Goal: Information Seeking & Learning: Learn about a topic

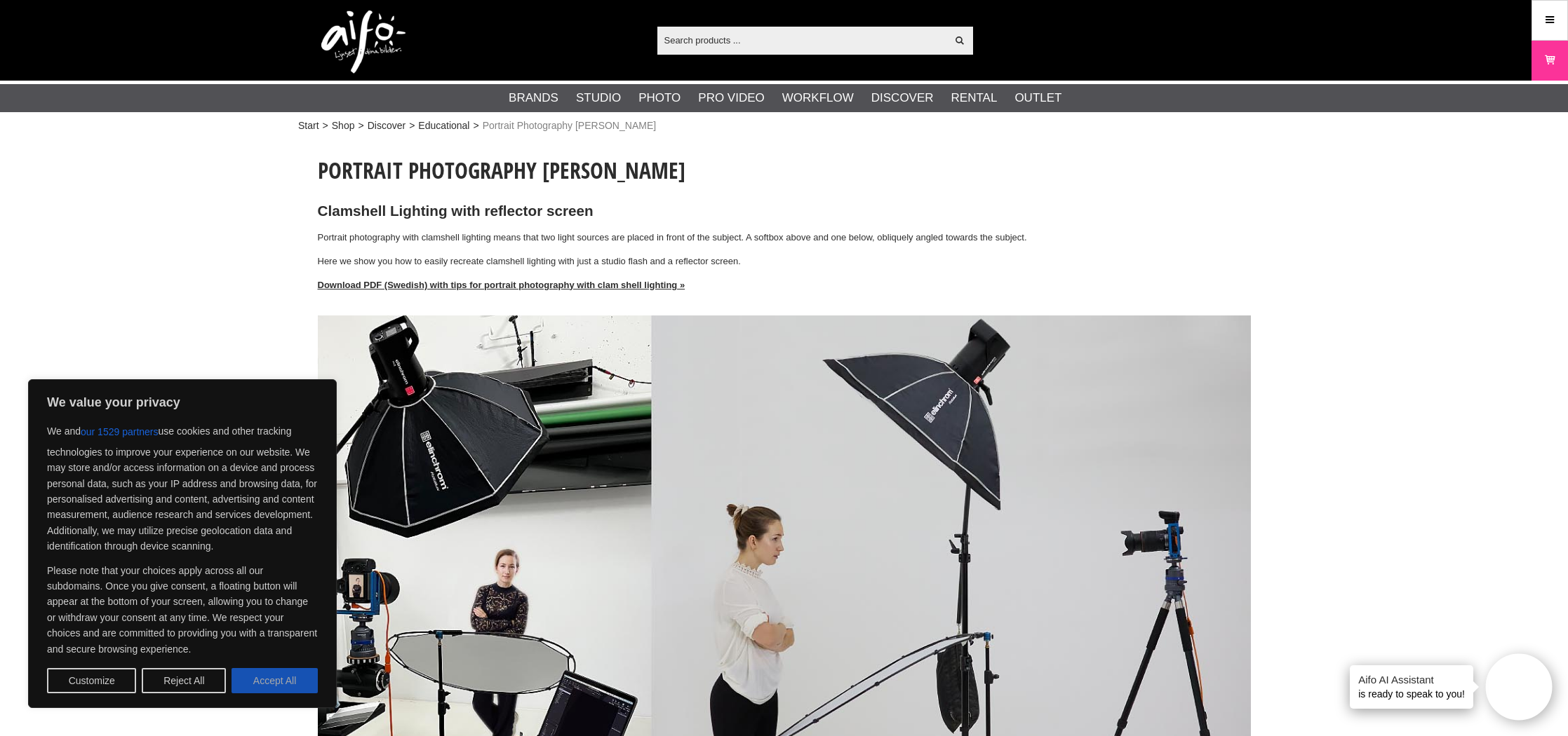
click at [282, 677] on button "Accept All" at bounding box center [274, 681] width 86 height 25
checkbox input "true"
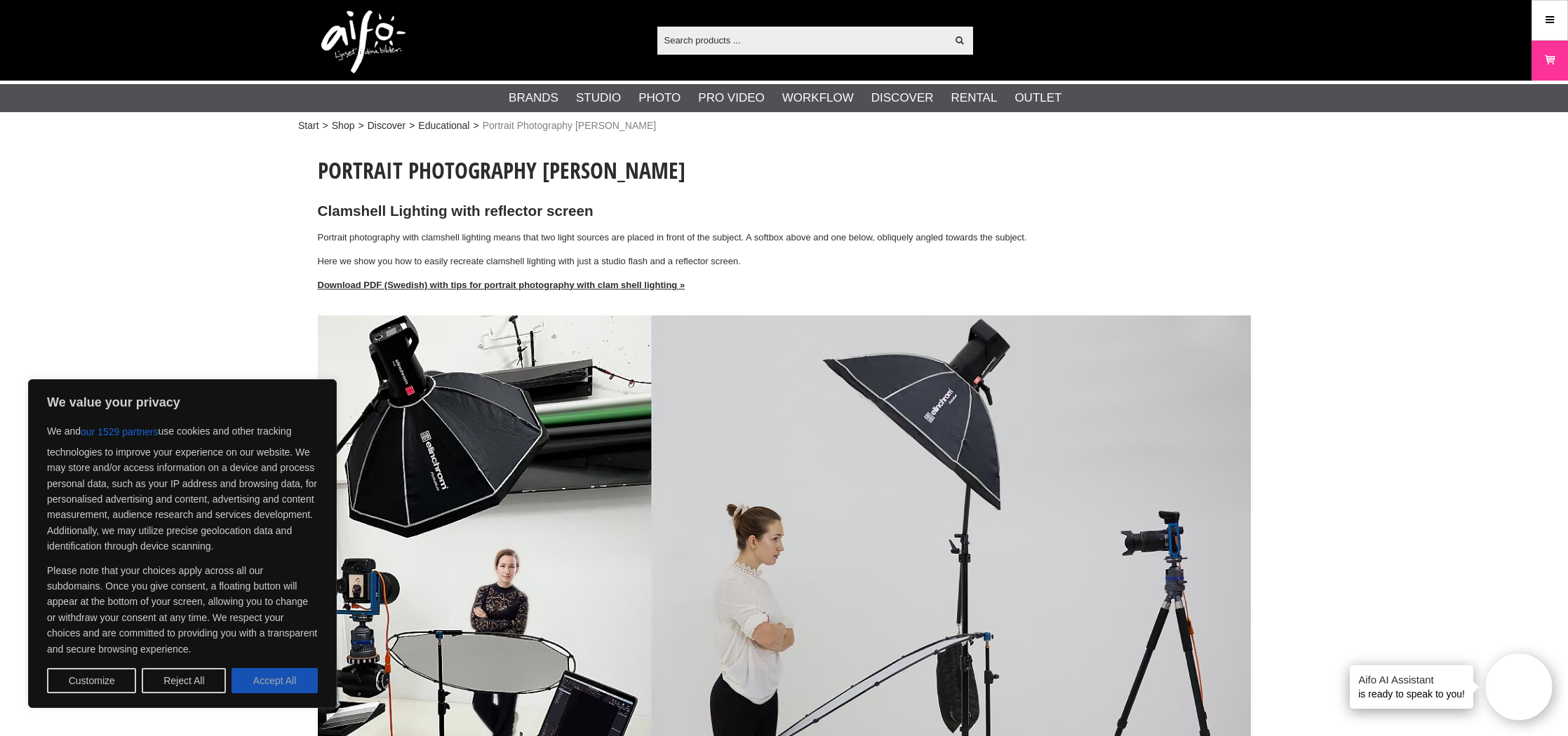
checkbox input "true"
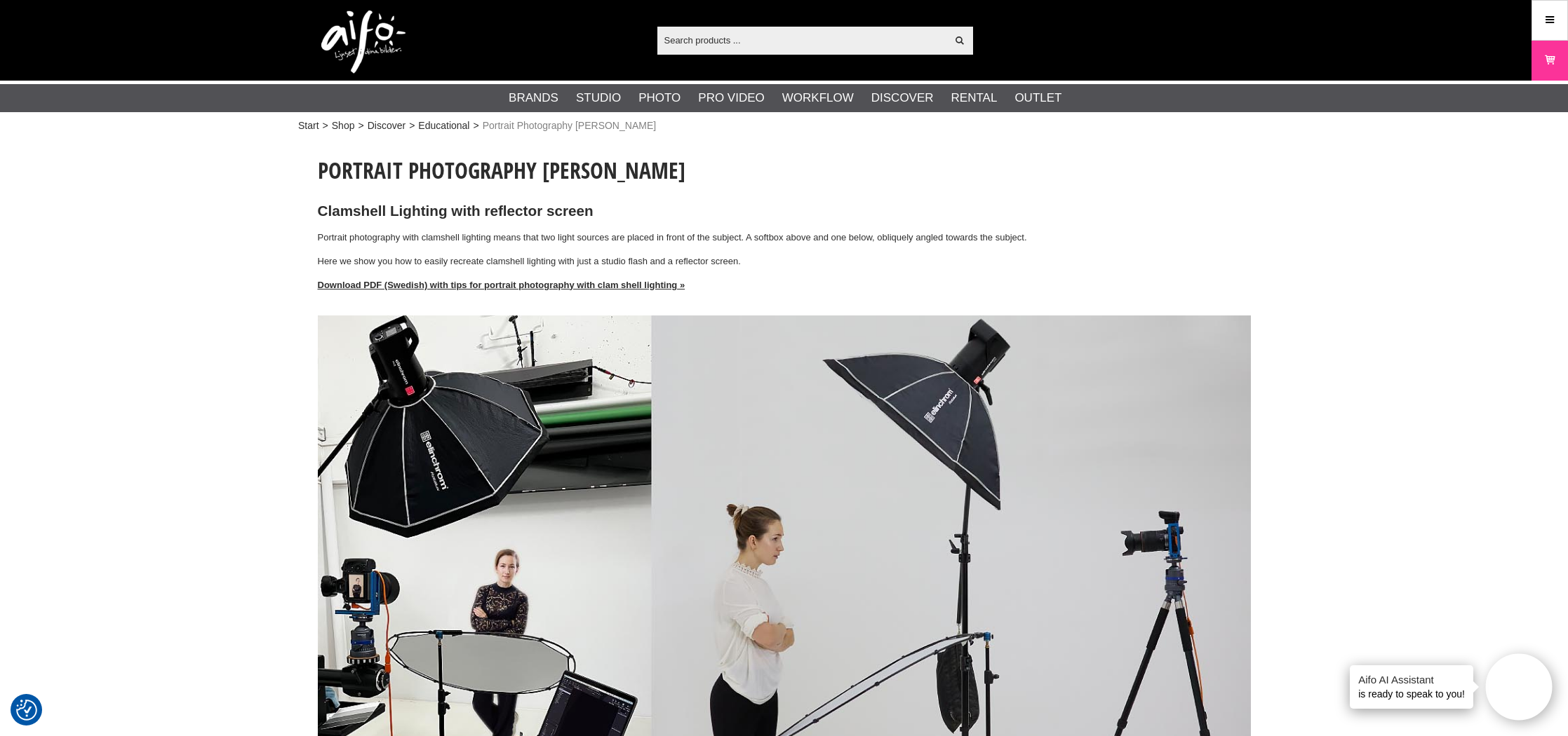
click at [1209, 240] on p "Portrait photography with clamshell lighting means that two light sources are p…" at bounding box center [784, 238] width 933 height 15
